Goal: Task Accomplishment & Management: Complete application form

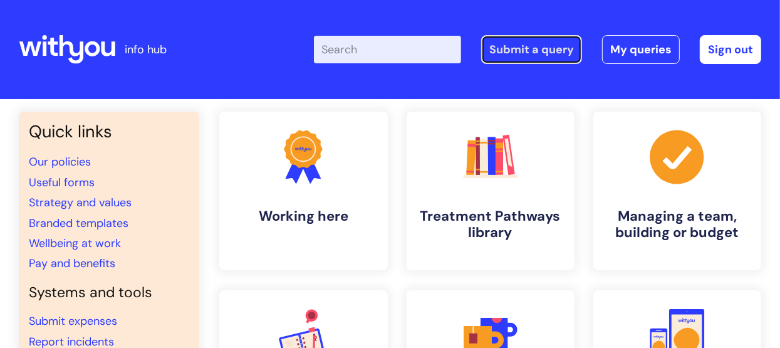
click at [521, 50] on link "Submit a query" at bounding box center [531, 49] width 101 height 29
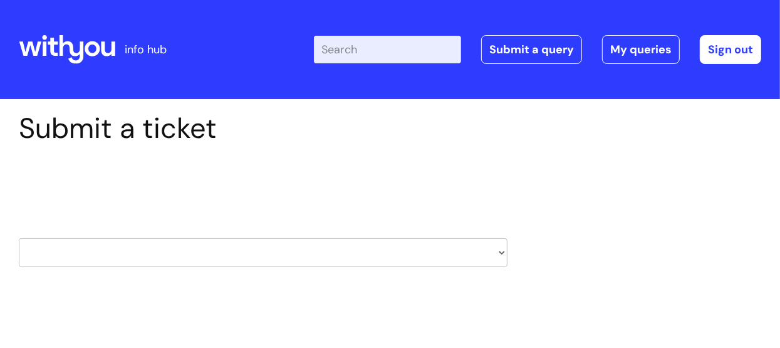
click at [502, 254] on select "HR / People IT and Support Clinical Drug Alerts Finance Accounts Data Support T…" at bounding box center [263, 252] width 489 height 29
select select "learning_and_development"
click at [19, 238] on select "HR / People IT and Support Clinical Drug Alerts Finance Accounts Data Support T…" at bounding box center [263, 252] width 489 height 29
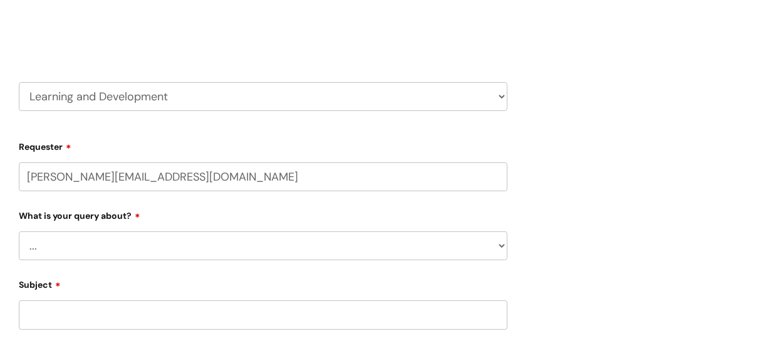
scroll to position [188, 0]
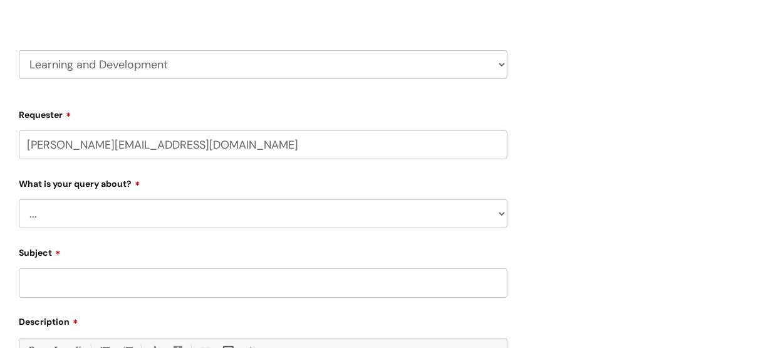
click at [30, 221] on select "... Question about a training course or session booking Ask about apprenticeshi…" at bounding box center [263, 213] width 489 height 29
select select "Can’t log in or access learning"
click at [19, 199] on select "... Question about a training course or session booking Ask about apprenticeshi…" at bounding box center [263, 213] width 489 height 29
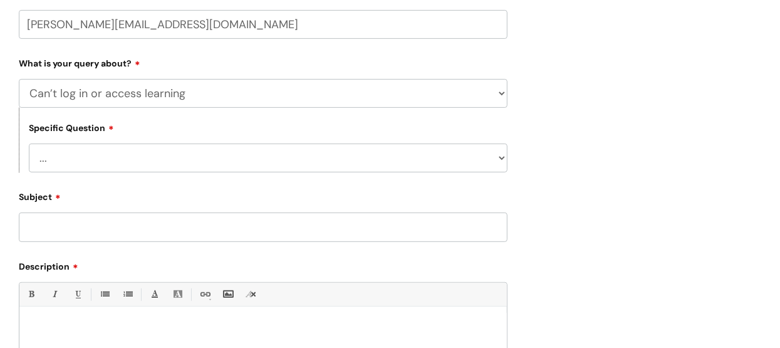
scroll to position [313, 0]
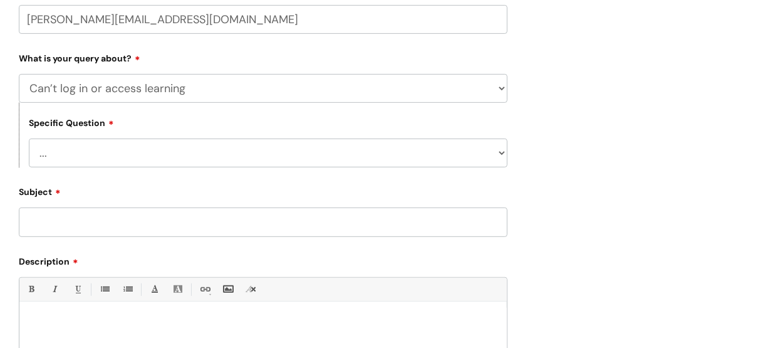
click at [502, 157] on select "... Issue accessing WithYou Learning Issue accessing an internal course Issue a…" at bounding box center [268, 153] width 479 height 29
select select "Issue accessing WithYou Learning"
click at [29, 139] on select "... Issue accessing WithYou Learning Issue accessing an internal course Issue a…" at bounding box center [268, 153] width 479 height 29
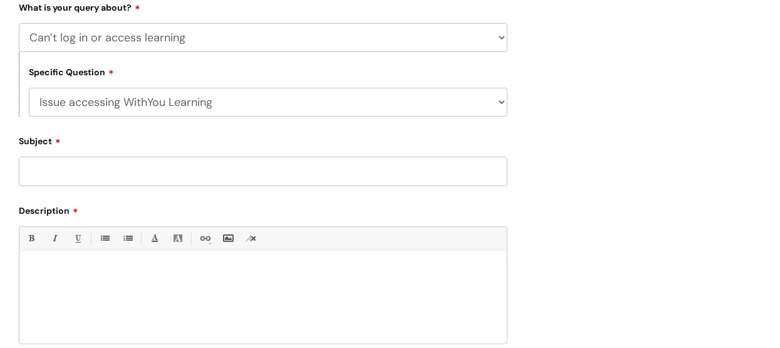
scroll to position [376, 0]
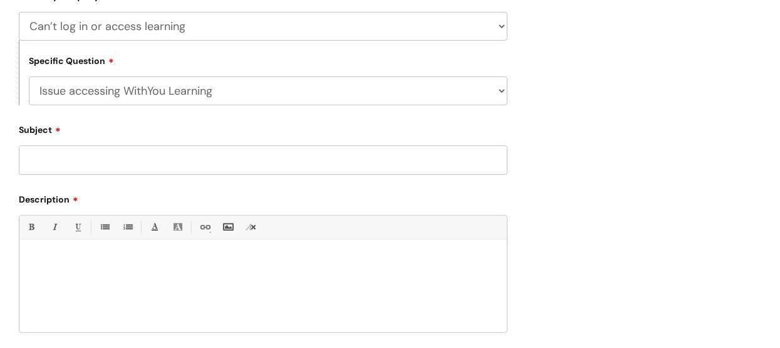
drag, startPoint x: 222, startPoint y: 96, endPoint x: 140, endPoint y: 96, distance: 82.1
click at [140, 96] on select "... Issue accessing WithYou Learning Issue accessing an internal course Issue a…" at bounding box center [268, 90] width 479 height 29
click at [620, 135] on div "Submit a ticket Select issue type HR / People IT and Support Clinical Drug Aler…" at bounding box center [390, 94] width 762 height 716
click at [40, 162] on input "Subject" at bounding box center [263, 159] width 489 height 29
type input "Issue accessing WithYou Learning"
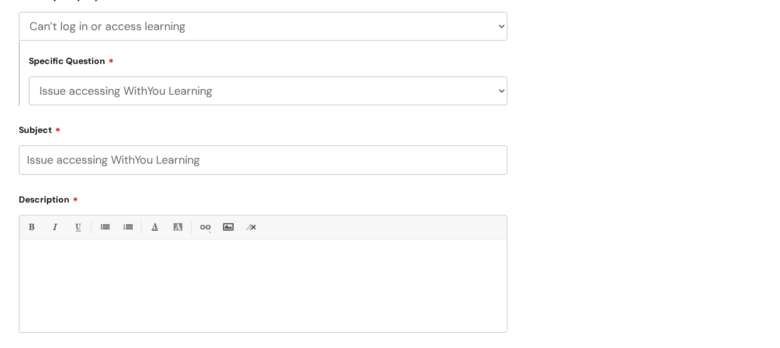
click at [38, 258] on p at bounding box center [263, 260] width 469 height 11
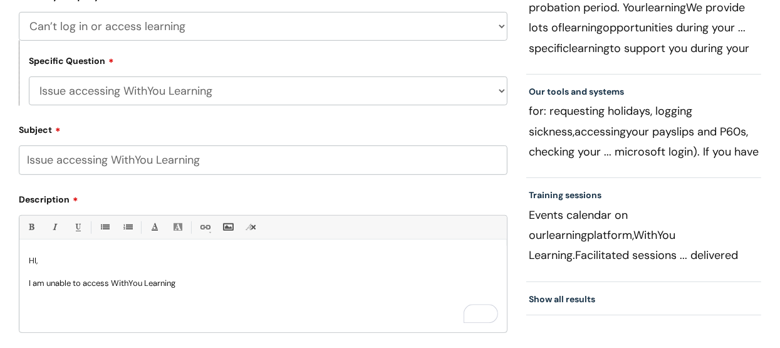
click at [178, 285] on p "I am unable to access WithYou Learning" at bounding box center [263, 283] width 469 height 11
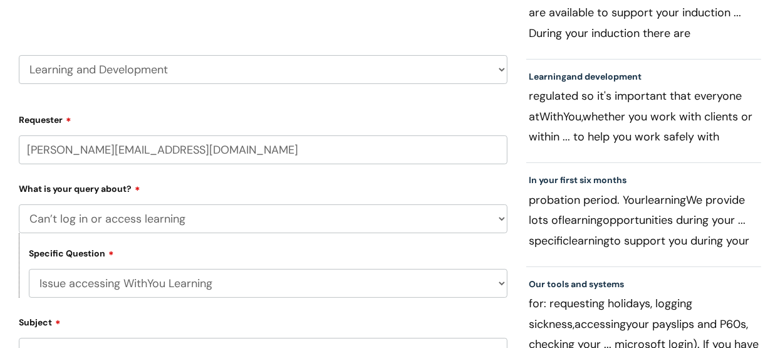
scroll to position [63, 0]
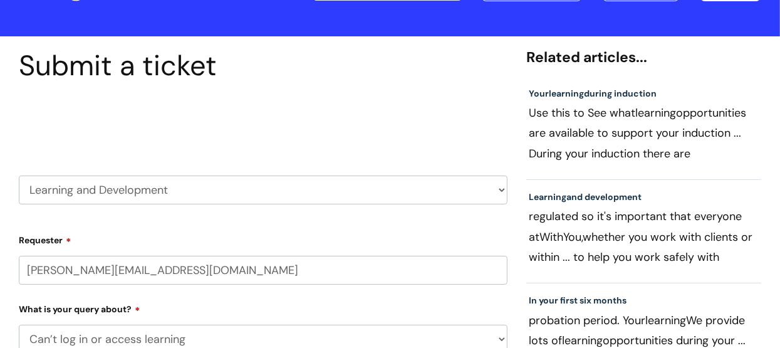
click at [498, 192] on select "HR / People IT and Support Clinical Drug Alerts Finance Accounts Data Support T…" at bounding box center [263, 190] width 489 height 29
select select "it_and_support"
click at [19, 176] on select "HR / People IT and Support Clinical Drug Alerts Finance Accounts Data Support T…" at bounding box center [263, 190] width 489 height 29
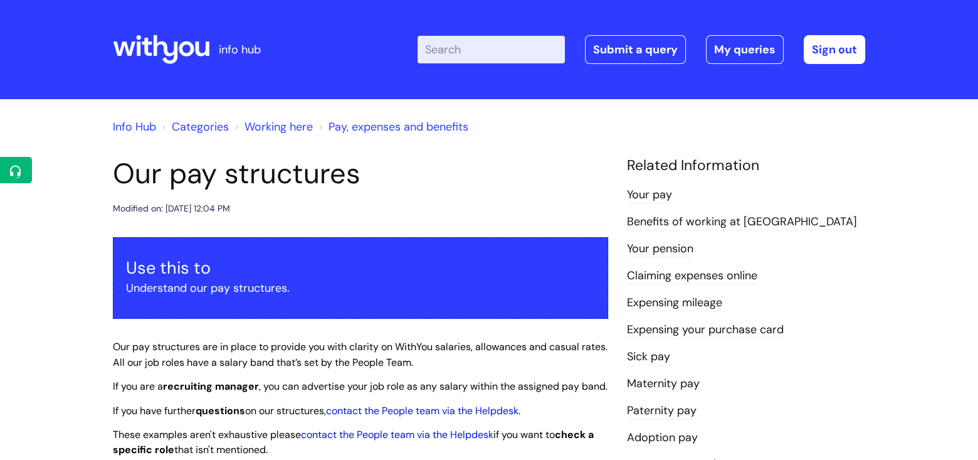
click at [458, 53] on input "Enter your search term here..." at bounding box center [491, 50] width 147 height 28
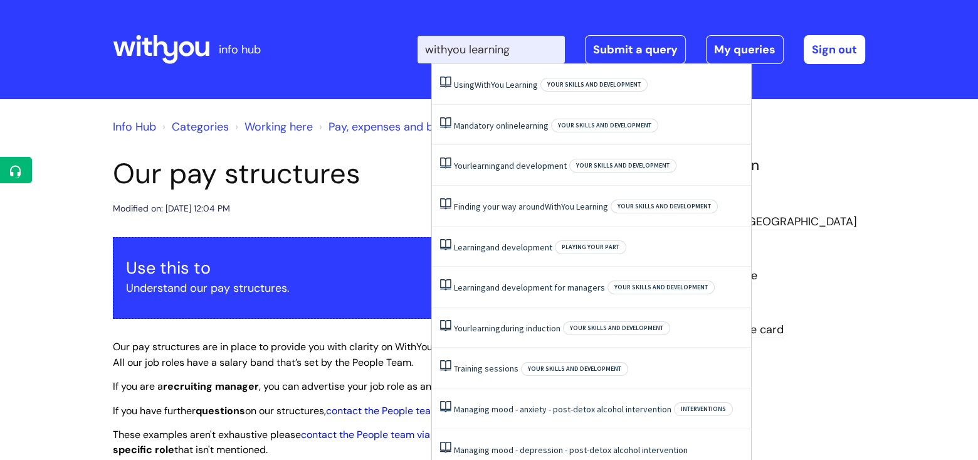
type input "withyou learning"
click button "Search" at bounding box center [0, 0] width 0 height 0
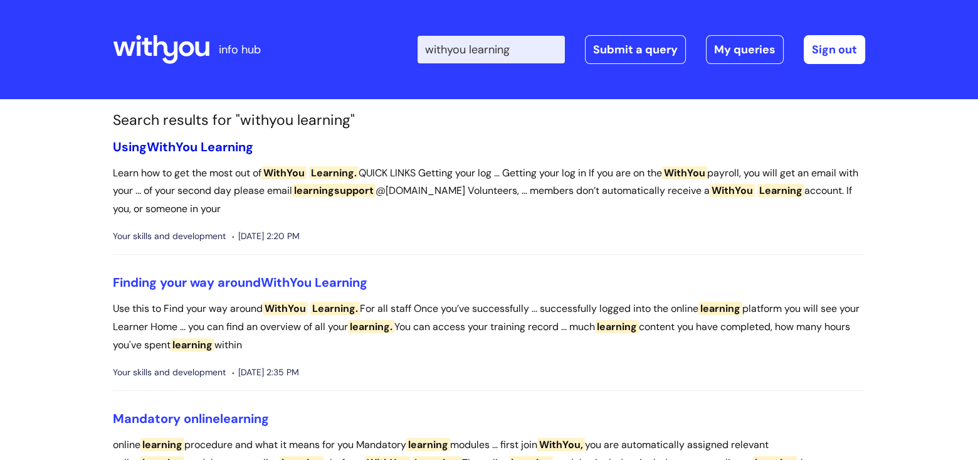
click at [177, 144] on span "WithYou" at bounding box center [172, 147] width 51 height 16
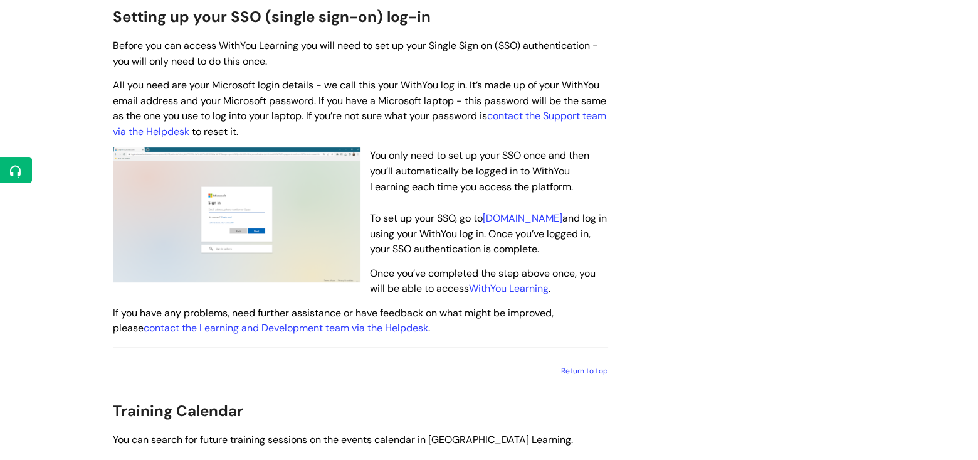
scroll to position [752, 0]
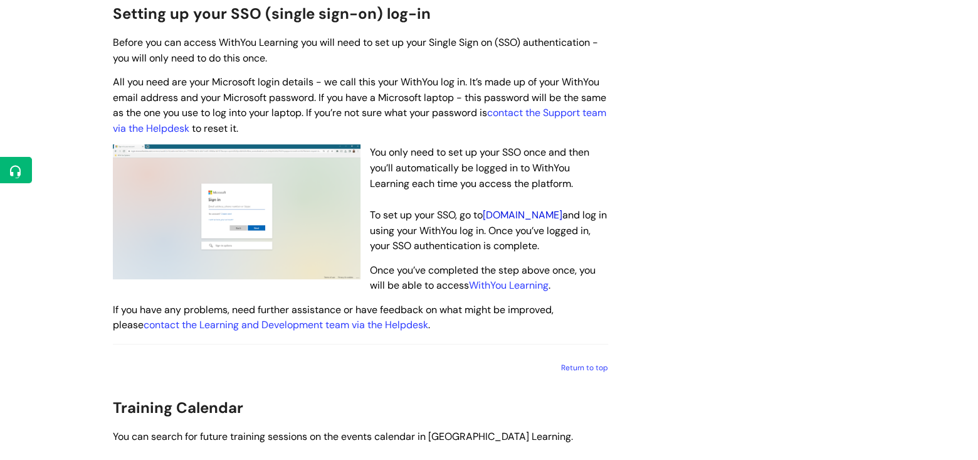
click at [483, 221] on link "[DOMAIN_NAME]" at bounding box center [523, 214] width 80 height 13
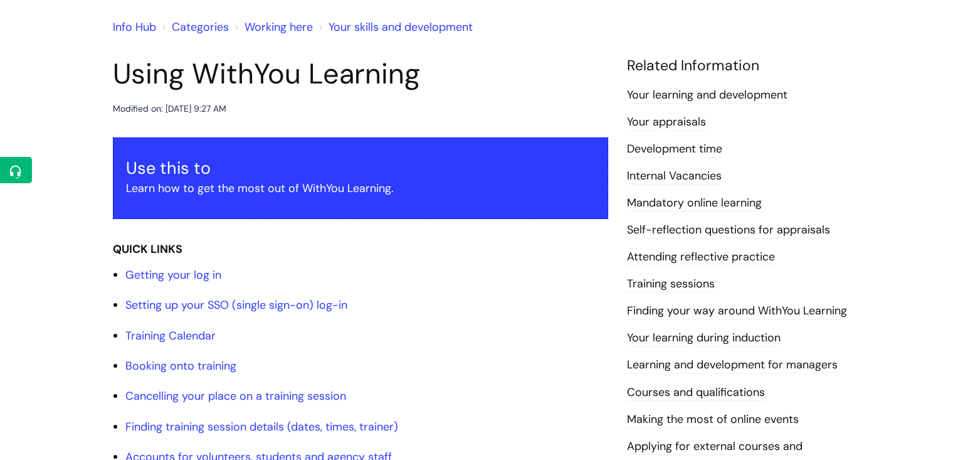
scroll to position [0, 0]
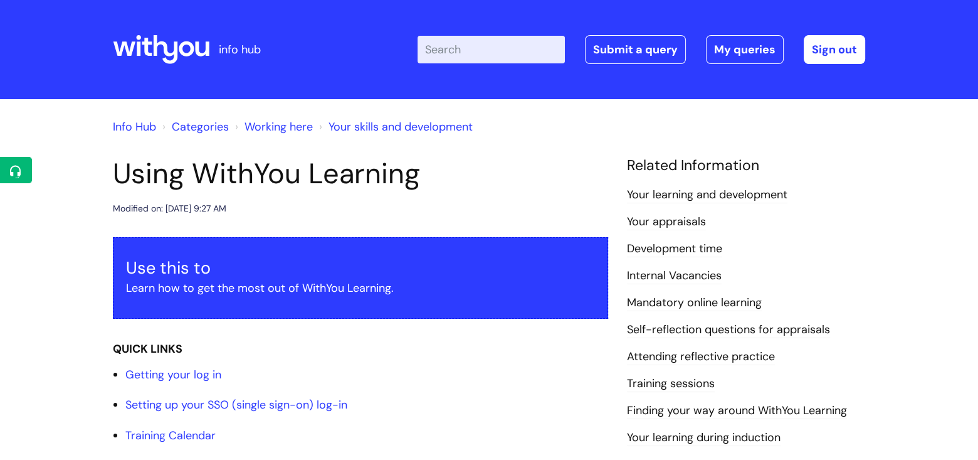
click at [139, 126] on link "Info Hub" at bounding box center [134, 126] width 43 height 15
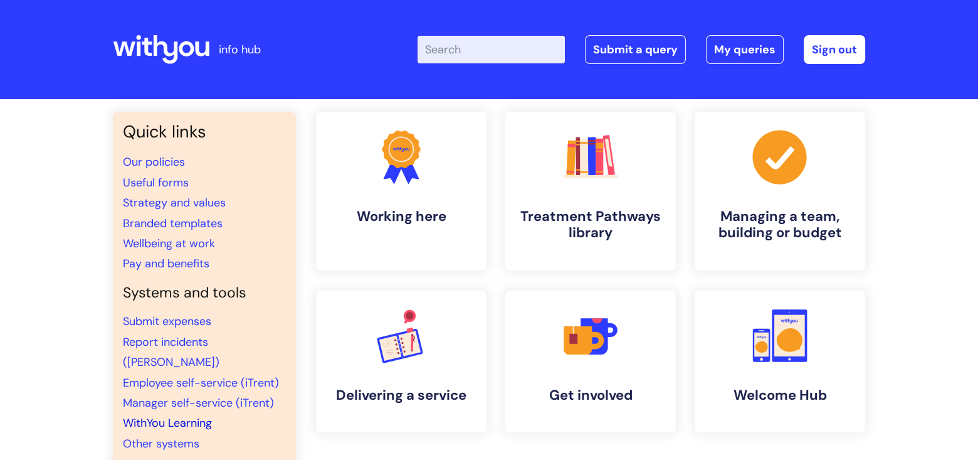
click at [170, 415] on link "WithYou Learning" at bounding box center [167, 422] width 89 height 15
click at [174, 320] on link "Submit expenses" at bounding box center [167, 320] width 88 height 15
click at [189, 337] on link "Report incidents ([PERSON_NAME])" at bounding box center [171, 351] width 97 height 35
click at [188, 319] on link "Submit expenses" at bounding box center [167, 320] width 88 height 15
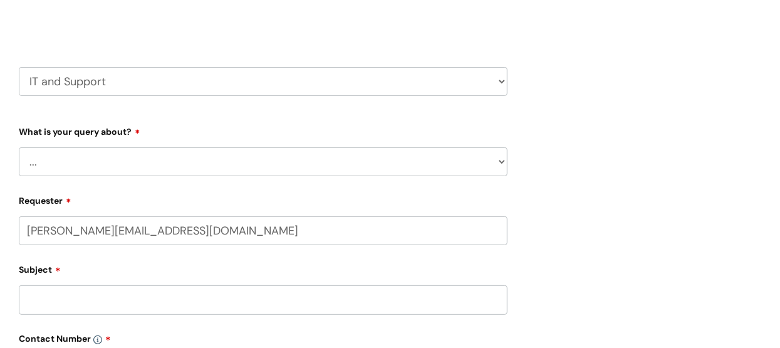
scroll to position [188, 0]
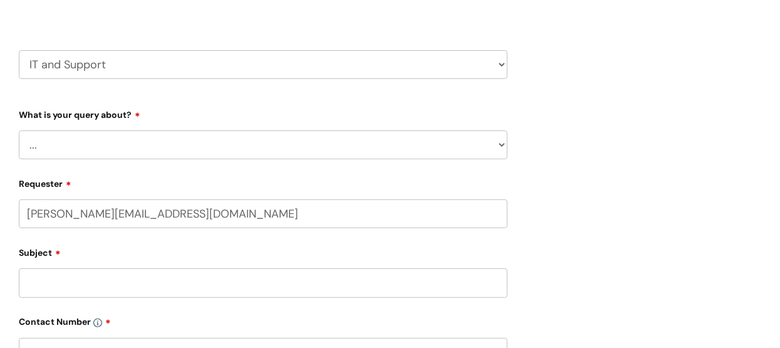
click at [505, 145] on select "... Mobile Phone Reset & MFA Accounts, Starters and Leavers IT Hardware issue I…" at bounding box center [263, 144] width 489 height 29
select select "Mobile Phone Reset & MFA"
click at [19, 130] on select "... Mobile Phone Reset & MFA Accounts, Starters and Leavers IT Hardware issue I…" at bounding box center [263, 144] width 489 height 29
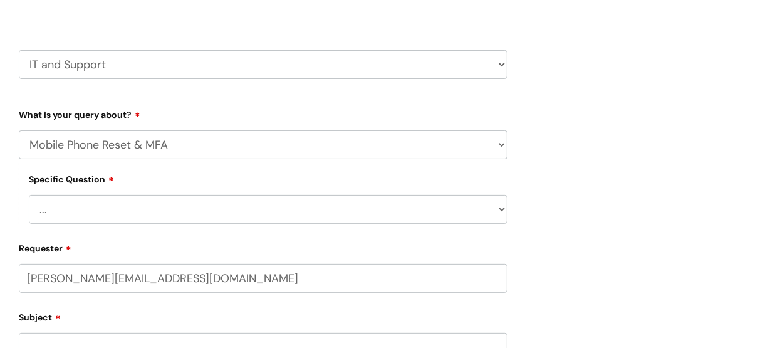
click at [502, 211] on select "... Support with Mobile Phone Reset & MFA" at bounding box center [268, 209] width 479 height 29
select select "Support with Mobile Phone Reset & MFA"
click at [29, 195] on select "... Support with Mobile Phone Reset & MFA" at bounding box center [268, 209] width 479 height 29
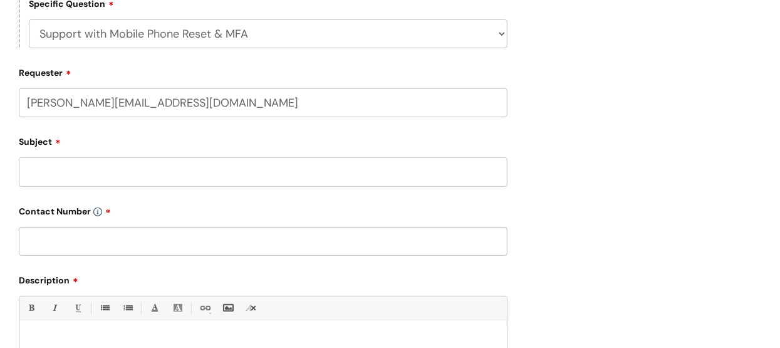
scroll to position [376, 0]
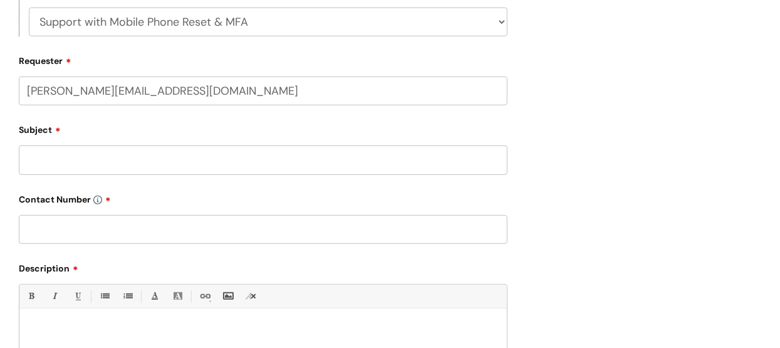
click at [39, 160] on input "Subject" at bounding box center [263, 159] width 489 height 29
type input "Mobile Phone Password reset"
click at [38, 228] on input "text" at bounding box center [263, 229] width 489 height 29
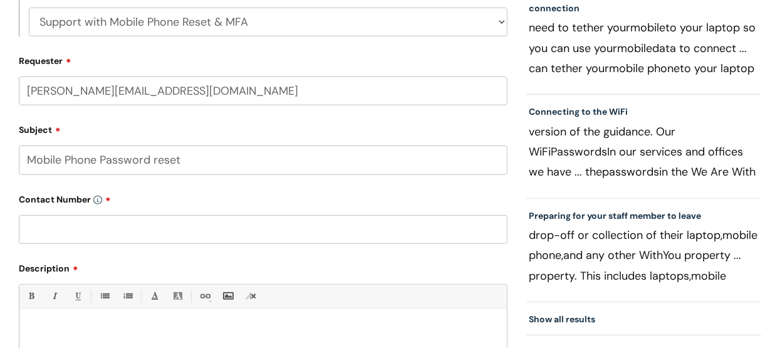
click at [27, 231] on input "text" at bounding box center [263, 229] width 489 height 29
click at [27, 229] on input "text" at bounding box center [263, 229] width 489 height 29
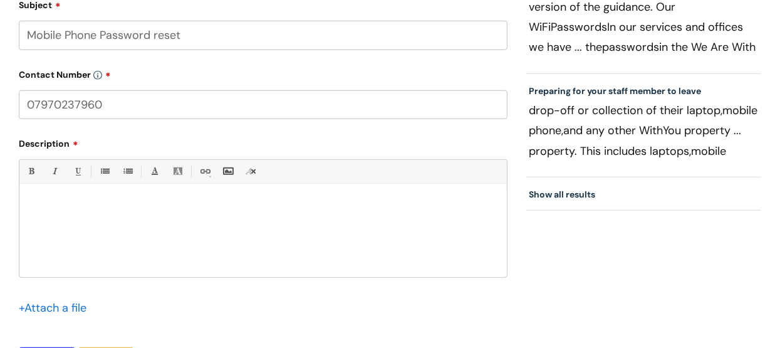
scroll to position [501, 0]
type input "07970237960"
click at [41, 195] on div "To enrich screen reader interactions, please activate Accessibility in Grammarl…" at bounding box center [263, 233] width 488 height 87
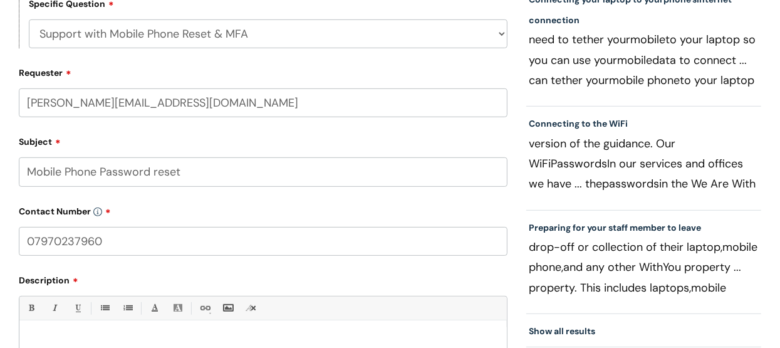
scroll to position [250, 0]
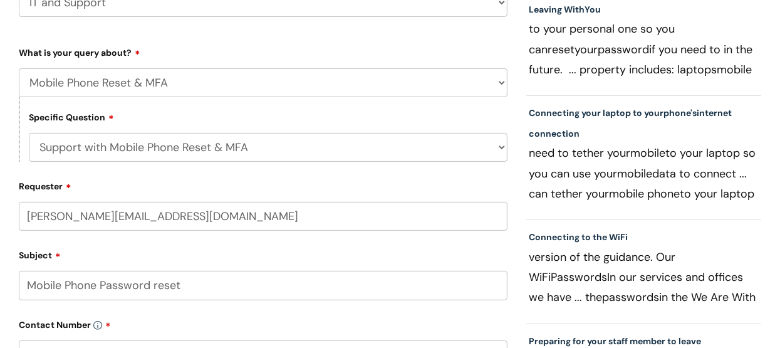
click at [502, 80] on select "... Mobile Phone Reset & MFA Accounts, Starters and Leavers IT Hardware issue I…" at bounding box center [263, 82] width 489 height 29
select select "I need help logging in"
click at [19, 68] on select "... Mobile Phone Reset & MFA Accounts, Starters and Leavers IT Hardware issue I…" at bounding box center [263, 82] width 489 height 29
select select
click at [503, 144] on select "... I need help logging into my laptop/chromebook I need access or help logging…" at bounding box center [268, 147] width 479 height 29
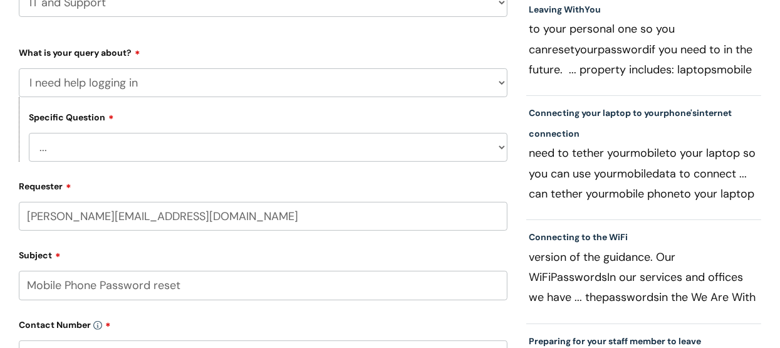
click at [502, 81] on select "... Mobile Phone Reset & MFA Accounts, Starters and Leavers IT Hardware issue I…" at bounding box center [263, 82] width 489 height 29
select select "Mobile Phone Reset & MFA"
click at [19, 68] on select "... Mobile Phone Reset & MFA Accounts, Starters and Leavers IT Hardware issue I…" at bounding box center [263, 82] width 489 height 29
click at [499, 149] on select "... Support with Mobile Phone Reset & MFA" at bounding box center [268, 147] width 479 height 29
select select "Support with Mobile Phone Reset & MFA"
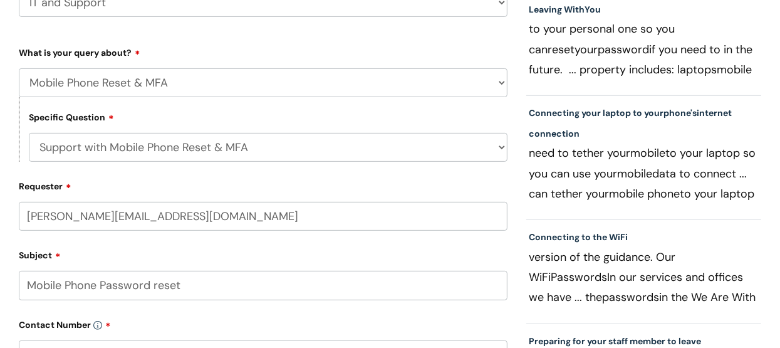
click at [29, 133] on select "... Support with Mobile Phone Reset & MFA" at bounding box center [268, 147] width 479 height 29
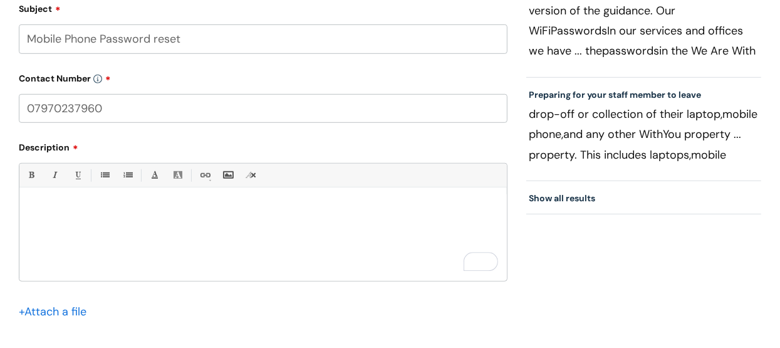
scroll to position [501, 0]
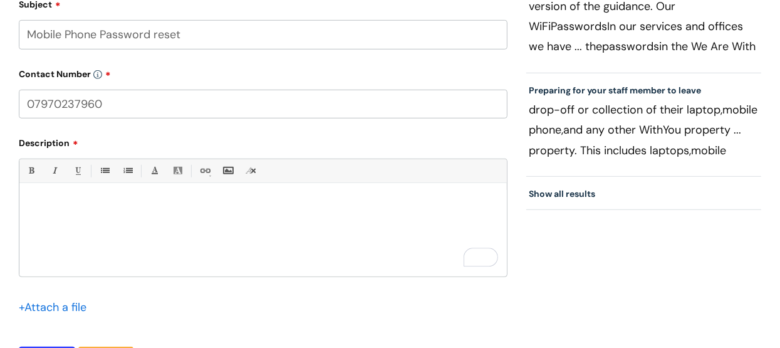
click at [33, 193] on div "To enrich screen reader interactions, please activate Accessibility in Grammarl…" at bounding box center [263, 233] width 488 height 87
click at [210, 228] on p "I require a password reset for my mobile phone" at bounding box center [263, 227] width 469 height 11
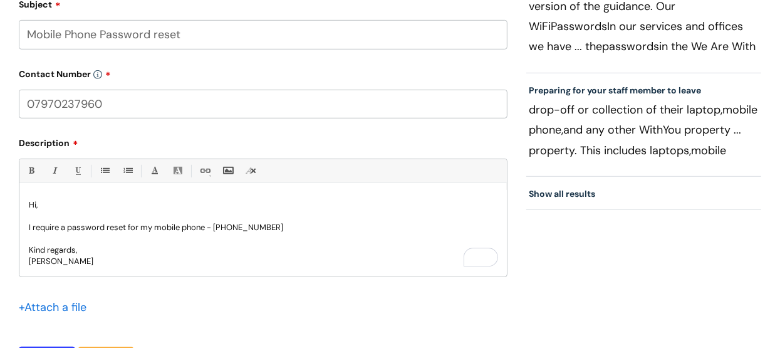
scroll to position [564, 0]
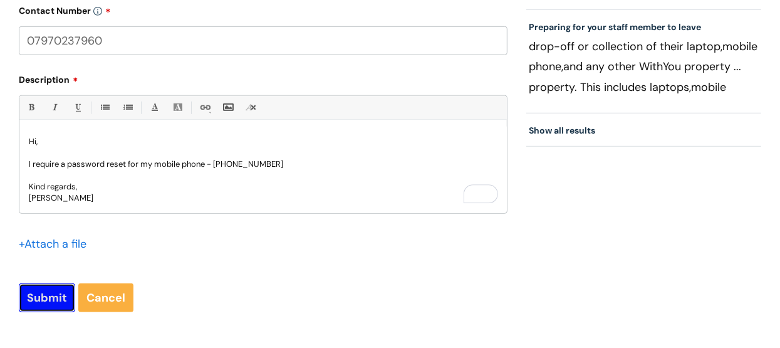
click at [50, 300] on input "Submit" at bounding box center [47, 297] width 56 height 29
type input "Please Wait..."
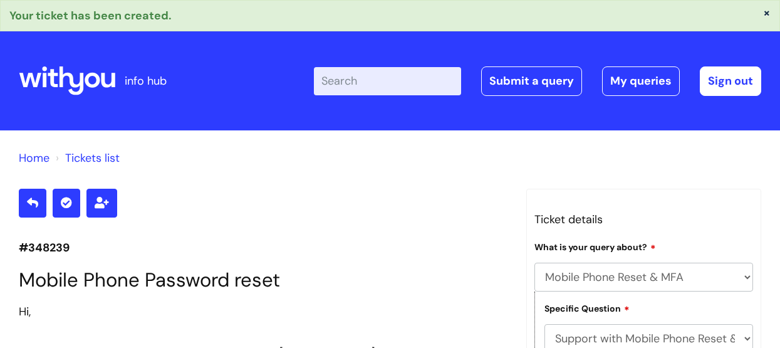
select select "Mobile Phone Reset & MFA"
select select "Support with Mobile Phone Reset & MFA"
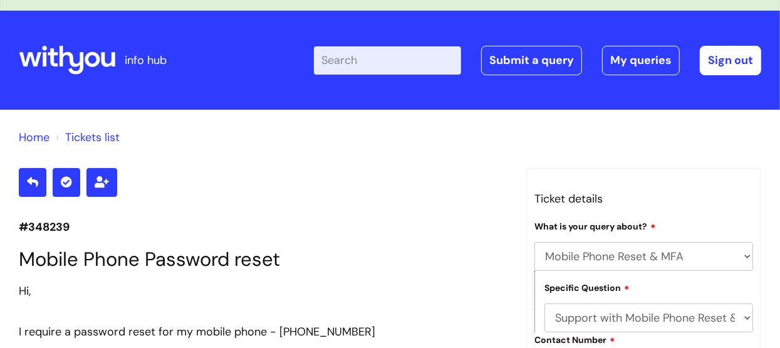
scroll to position [20, 0]
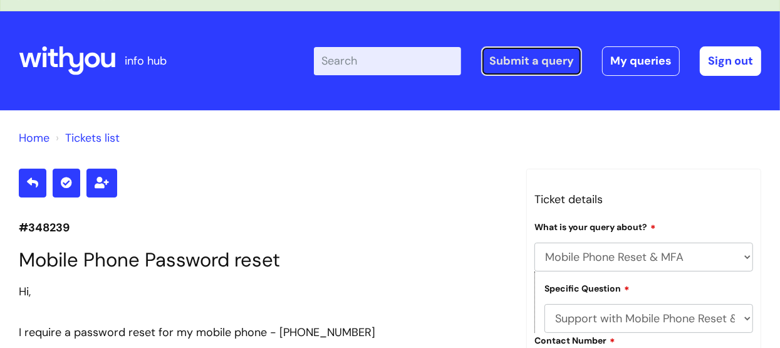
click at [521, 60] on link "Submit a query" at bounding box center [531, 60] width 101 height 29
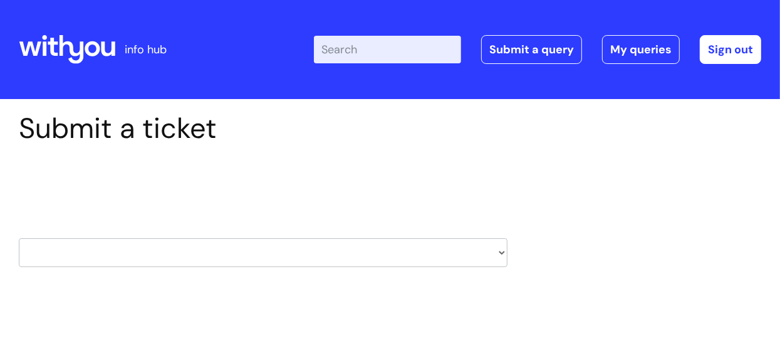
click at [503, 253] on select "HR / People IT and Support Clinical Drug Alerts Finance Accounts Data Support T…" at bounding box center [263, 252] width 489 height 29
select select "learning_and_development"
click at [19, 238] on select "HR / People IT and Support Clinical Drug Alerts Finance Accounts Data Support T…" at bounding box center [263, 252] width 489 height 29
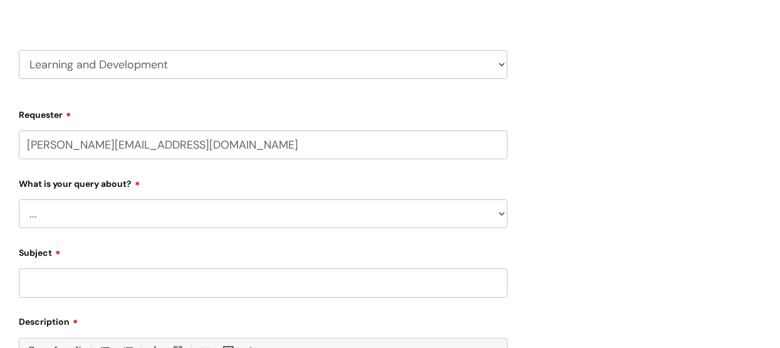
scroll to position [250, 0]
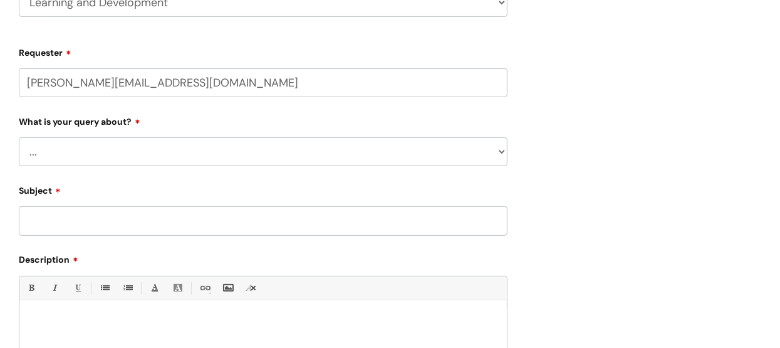
click at [502, 153] on select "... Question about a training course or session booking Ask about apprenticeshi…" at bounding box center [263, 151] width 489 height 29
select select "Can’t log in or access learning"
click at [19, 137] on select "... Question about a training course or session booking Ask about apprenticeshi…" at bounding box center [263, 151] width 489 height 29
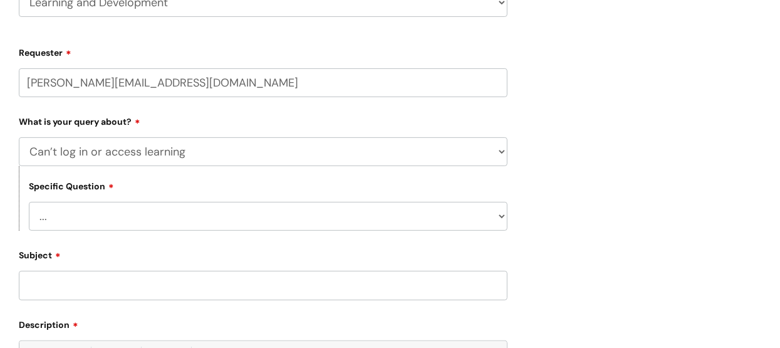
click at [502, 218] on select "... Issue accessing WithYou Learning Issue accessing an internal course Issue a…" at bounding box center [268, 216] width 479 height 29
select select "Issue accessing WithYou Learning"
click at [29, 202] on select "... Issue accessing WithYou Learning Issue accessing an internal course Issue a…" at bounding box center [268, 216] width 479 height 29
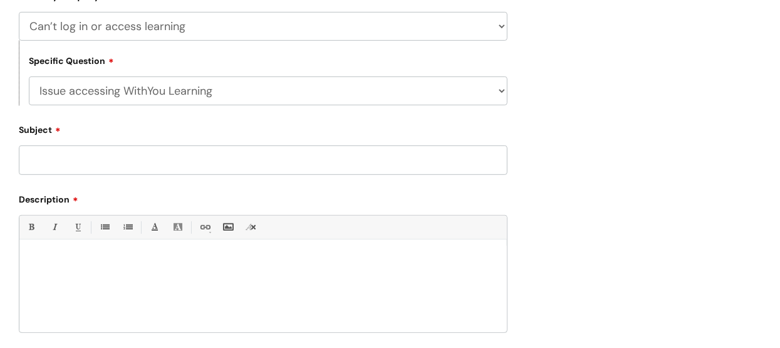
scroll to position [376, 0]
click at [29, 159] on input "Subject" at bounding box center [263, 159] width 489 height 29
click at [28, 162] on input "Subject" at bounding box center [263, 159] width 489 height 29
type input "Issue accessing WithYou Learning"
click at [38, 254] on div at bounding box center [263, 289] width 488 height 87
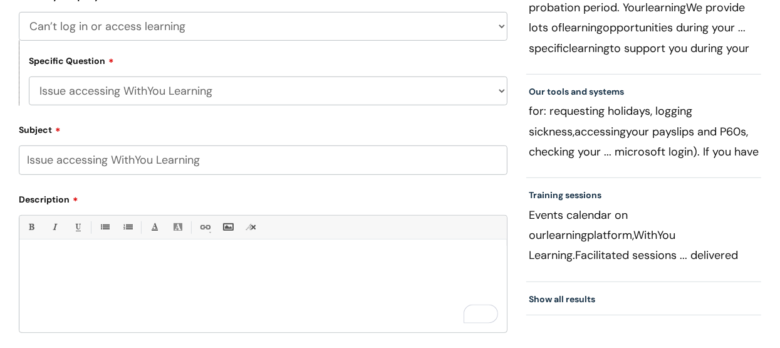
click at [34, 255] on p "To enrich screen reader interactions, please activate Accessibility in Grammarl…" at bounding box center [263, 260] width 469 height 11
click at [159, 265] on p "I try accessing WithYou Learning" at bounding box center [263, 260] width 469 height 11
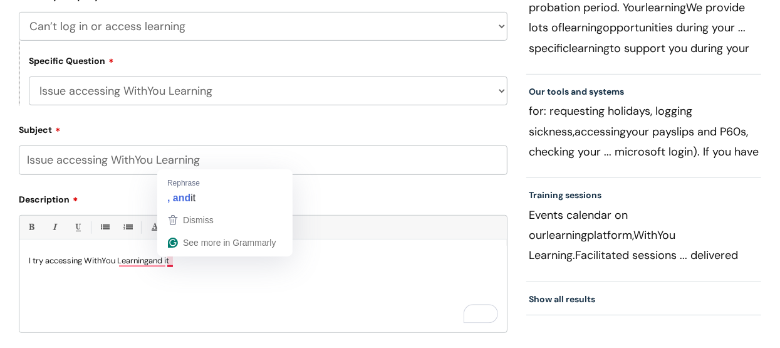
click at [176, 261] on p "I try accessing WithYou Learningand it" at bounding box center [263, 260] width 469 height 11
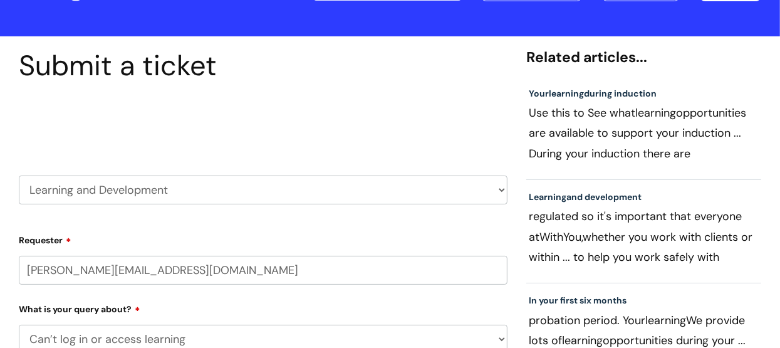
scroll to position [188, 0]
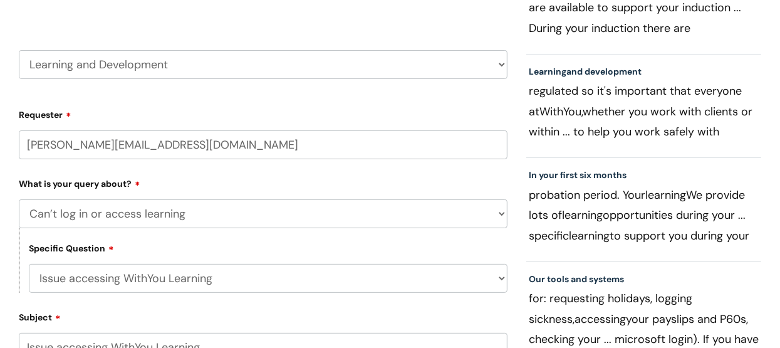
click at [501, 65] on select "HR / People IT and Support Clinical Drug Alerts Finance Accounts Data Support T…" at bounding box center [263, 64] width 489 height 29
select select "it_and_support"
click at [19, 50] on select "HR / People IT and Support Clinical Drug Alerts Finance Accounts Data Support T…" at bounding box center [263, 64] width 489 height 29
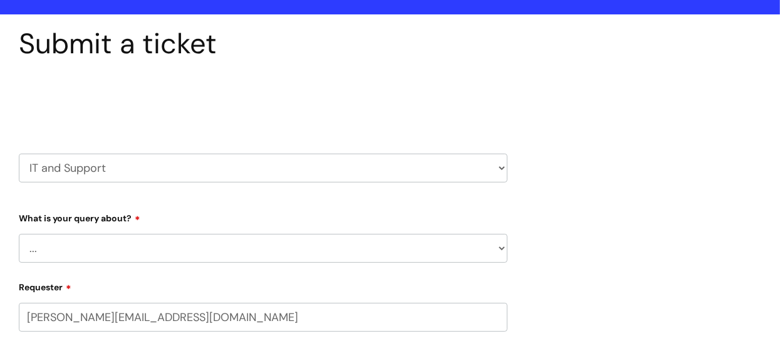
scroll to position [125, 0]
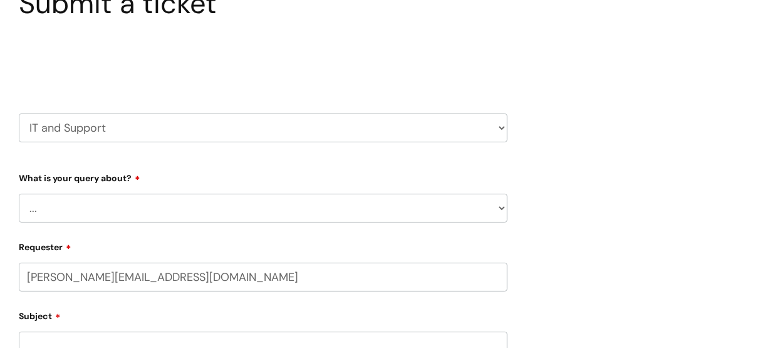
click at [503, 206] on select "... Mobile Phone Reset & MFA Accounts, Starters and Leavers IT Hardware issue I…" at bounding box center [263, 208] width 489 height 29
click at [502, 210] on select "... Mobile Phone Reset & MFA Accounts, Starters and Leavers IT Hardware issue I…" at bounding box center [263, 208] width 489 height 29
click at [500, 208] on select "... Mobile Phone Reset & MFA Accounts, Starters and Leavers IT Hardware issue I…" at bounding box center [263, 208] width 489 height 29
select select "I need help logging in"
click at [19, 194] on select "... Mobile Phone Reset & MFA Accounts, Starters and Leavers IT Hardware issue I…" at bounding box center [263, 208] width 489 height 29
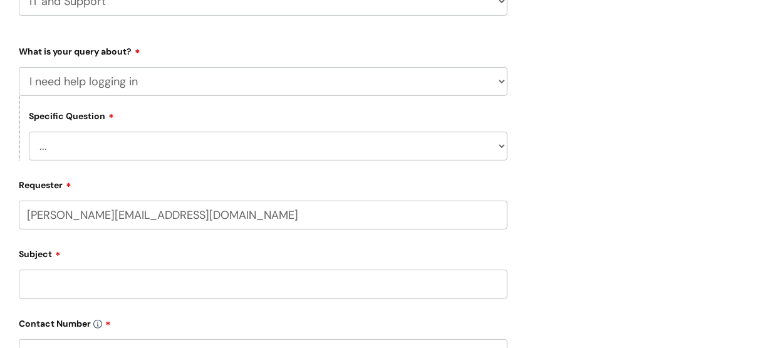
scroll to position [313, 0]
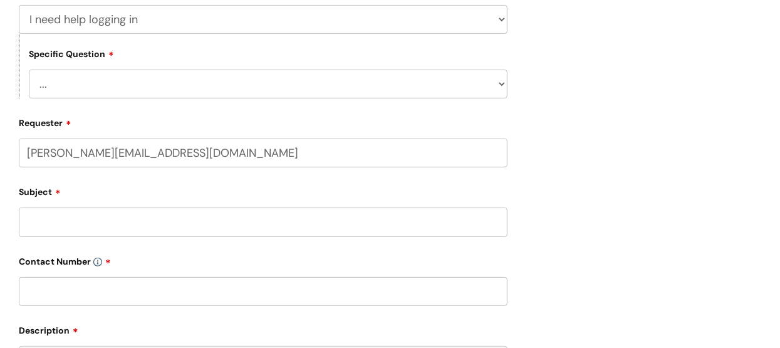
click at [503, 84] on select "... I need help logging into my laptop/chromebook I need access or help logging…" at bounding box center [268, 84] width 479 height 29
select select "I need access or help logging into a system, including Single Sign On"
click at [29, 70] on select "... I need help logging into my laptop/chromebook I need access or help logging…" at bounding box center [268, 84] width 479 height 29
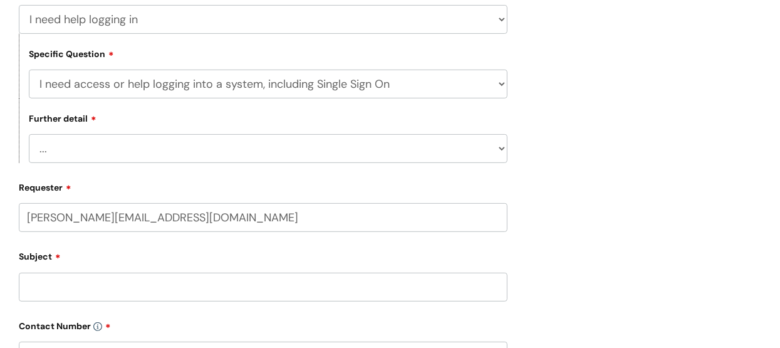
click at [499, 149] on select "... Nebula Halo IT Portal PCMIS Ulysses iTrent CJSM NHS email Summary Care Reco…" at bounding box center [268, 148] width 479 height 29
select select "WithYou Learning"
click at [29, 135] on select "... Nebula Halo IT Portal PCMIS Ulysses iTrent CJSM NHS email Summary Care Reco…" at bounding box center [268, 148] width 479 height 29
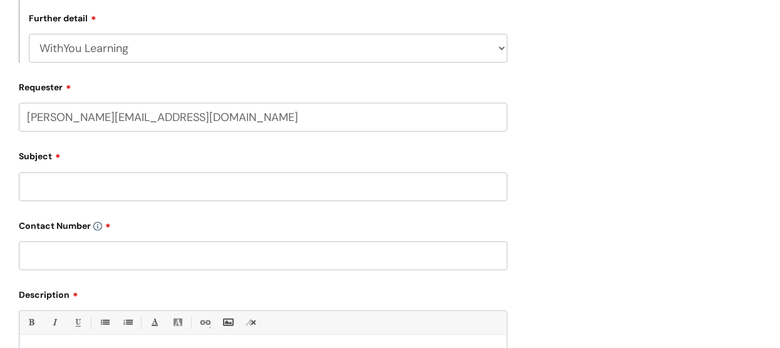
scroll to position [439, 0]
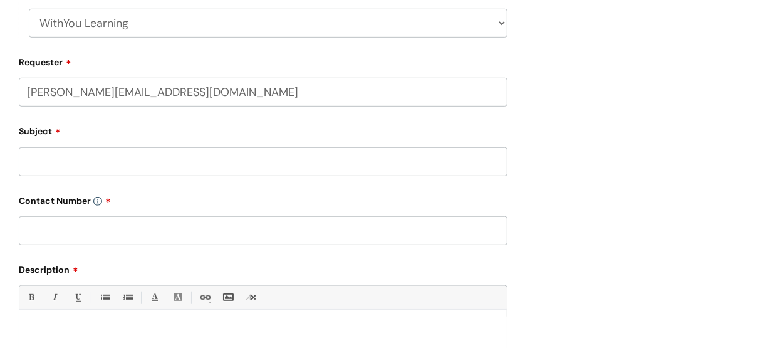
click at [41, 162] on input "Subject" at bounding box center [263, 161] width 489 height 29
click at [66, 164] on input "Issue acessing WithYou Learning" at bounding box center [263, 161] width 489 height 29
type input "Issue accessing WithYou Learning"
click at [48, 234] on input "text" at bounding box center [263, 230] width 489 height 29
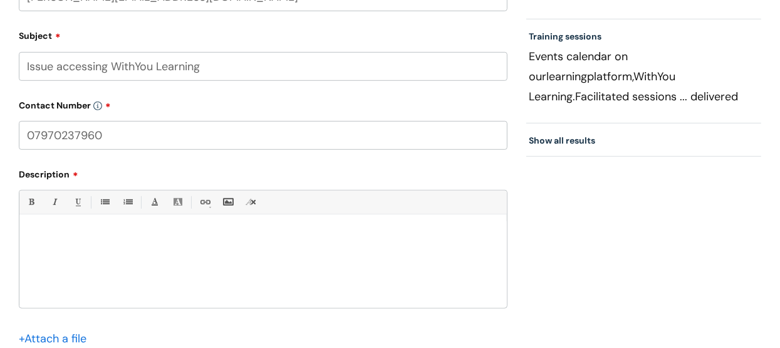
scroll to position [564, 0]
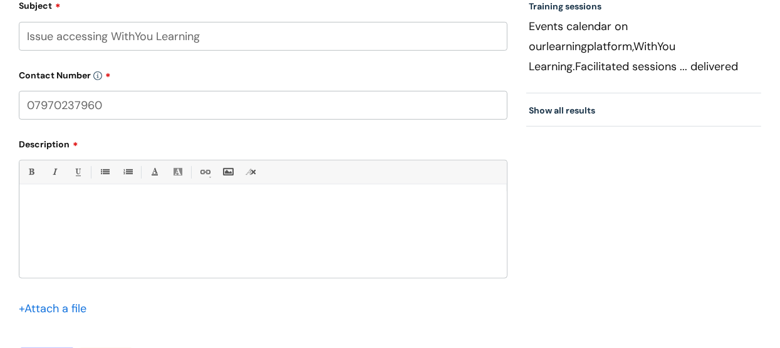
type input "07970237960"
click at [31, 199] on div at bounding box center [263, 234] width 488 height 87
drag, startPoint x: 202, startPoint y: 38, endPoint x: 24, endPoint y: 45, distance: 178.1
click at [24, 45] on input "Issue accessing WithYou Learning" at bounding box center [263, 36] width 489 height 29
click at [36, 195] on div "To enrich screen reader interactions, please activate Accessibility in Grammarl…" at bounding box center [263, 234] width 488 height 87
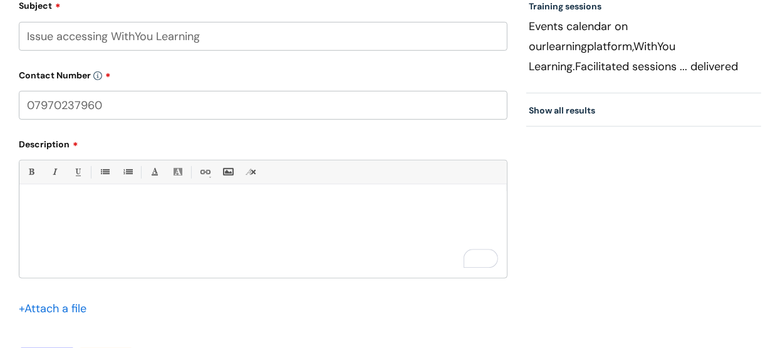
paste div "To enrich screen reader interactions, please activate Accessibility in Grammarl…"
click at [161, 207] on p "Issue accessing WithYou Learning. Single sign-on has failed" at bounding box center [263, 206] width 469 height 11
click at [283, 211] on p "Issue accessing WithYou Learning. Error - Single sign-on has failed" at bounding box center [263, 206] width 469 height 11
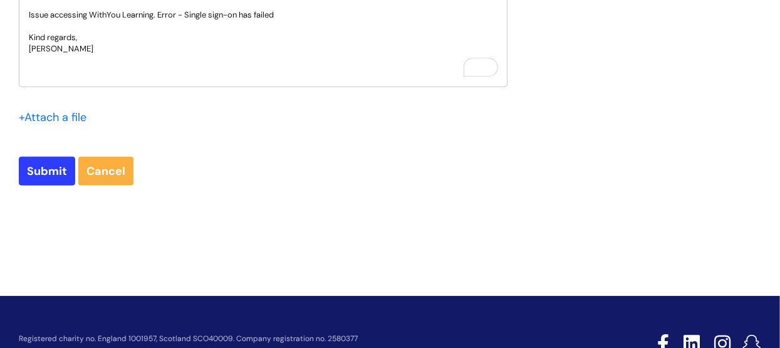
scroll to position [804, 0]
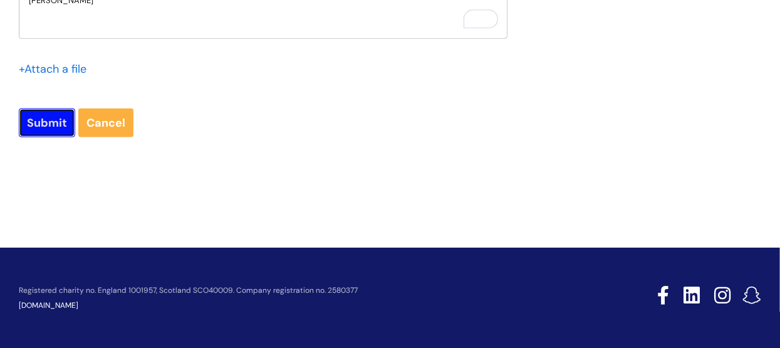
click at [50, 116] on input "Submit" at bounding box center [47, 122] width 56 height 29
type input "Please Wait..."
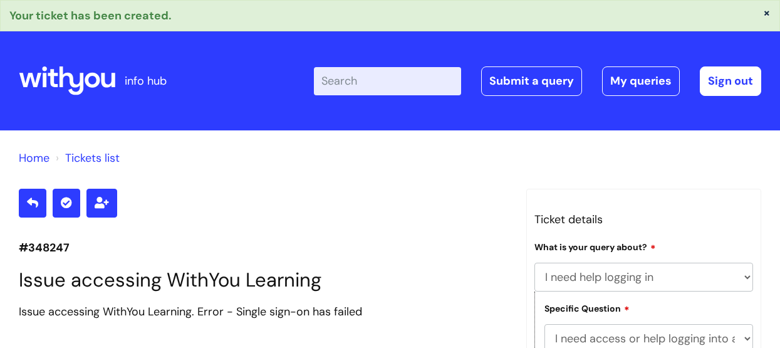
select select "I need help logging in"
select select "I need access or help logging into a system, including Single Sign On"
select select "WithYou Learning"
